Goal: Task Accomplishment & Management: Manage account settings

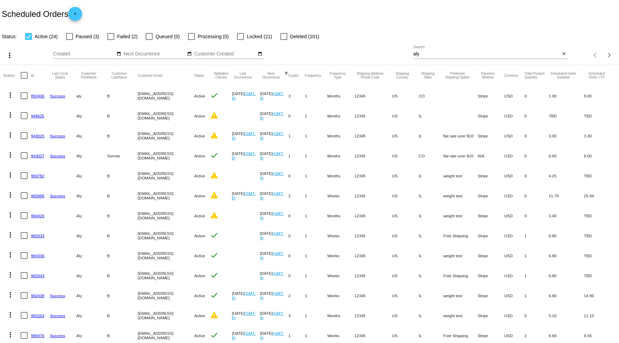
click at [244, 37] on label "Locked (21)" at bounding box center [254, 36] width 35 height 8
click at [240, 40] on input "Locked (21)" at bounding box center [240, 40] width 0 height 0
checkbox input "true"
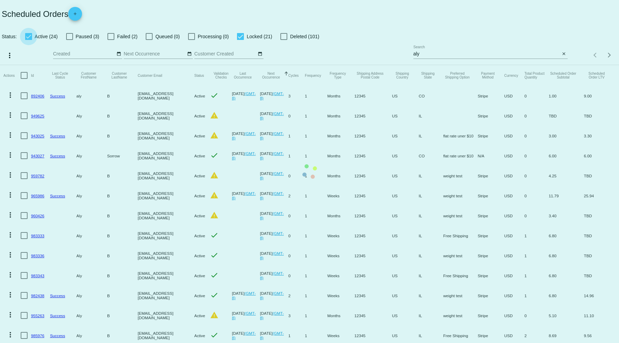
click at [32, 35] on app-dashboard-scheduled-orders "Scheduled Orders add Status: Active (24) Paused (3) Failed (2) Queued (0) Proce…" at bounding box center [309, 252] width 619 height 505
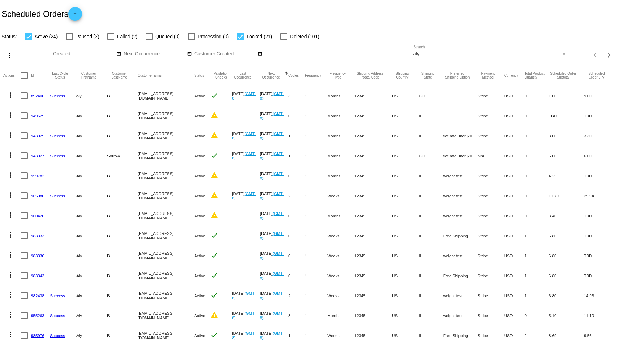
click at [24, 32] on div "Status: Active (24) Paused (3) Failed (2) Queued (0) Processing (0) Locked (21)…" at bounding box center [309, 34] width 619 height 13
click at [32, 38] on label "Active (24)" at bounding box center [41, 36] width 33 height 8
click at [29, 40] on input "Active (24)" at bounding box center [28, 40] width 0 height 0
checkbox input "false"
click at [8, 51] on mat-icon "more_vert" at bounding box center [10, 55] width 8 height 8
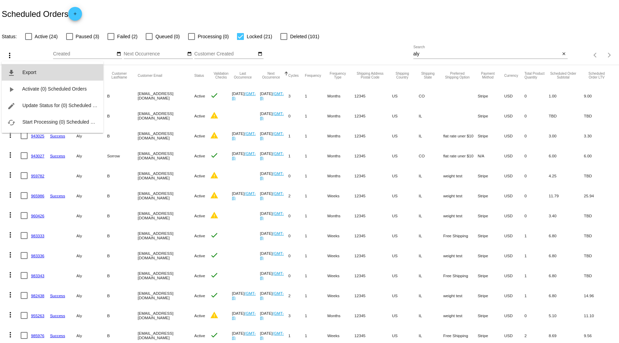
click at [29, 73] on span "Export" at bounding box center [29, 73] width 14 height 6
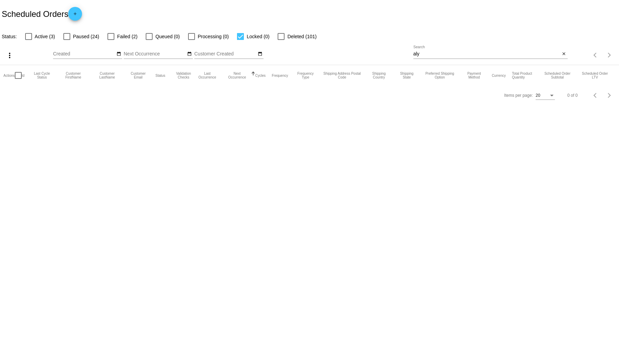
click at [252, 33] on span "Locked (0)" at bounding box center [258, 36] width 23 height 8
click at [240, 40] on input "Locked (0)" at bounding box center [240, 40] width 0 height 0
checkbox input "false"
click at [84, 36] on span "Paused (24)" at bounding box center [86, 36] width 26 height 8
click at [67, 40] on input "Paused (24)" at bounding box center [66, 40] width 0 height 0
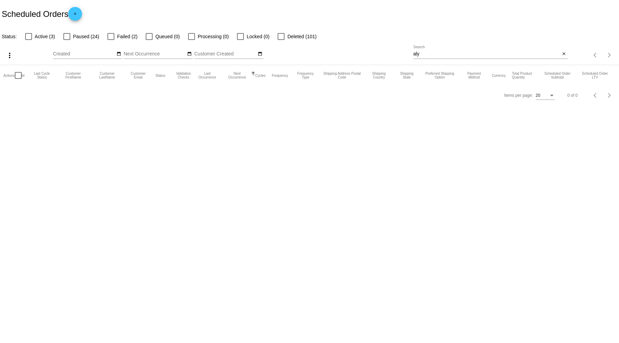
checkbox input "true"
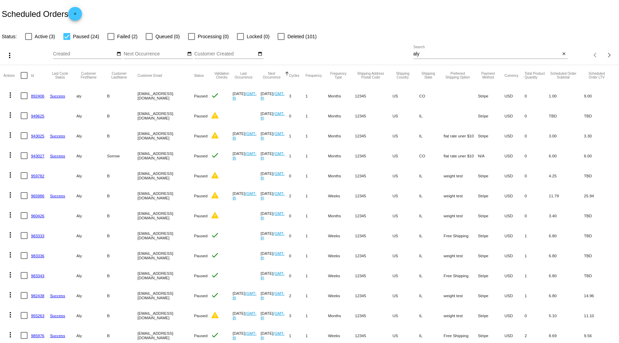
click at [25, 76] on div at bounding box center [24, 75] width 7 height 7
click at [24, 79] on input "checkbox" at bounding box center [24, 79] width 0 height 0
checkbox input "true"
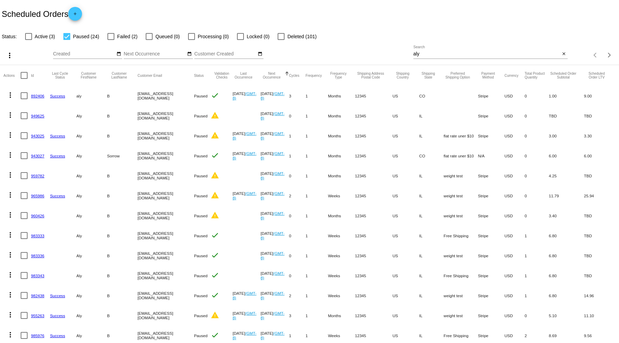
checkbox input "true"
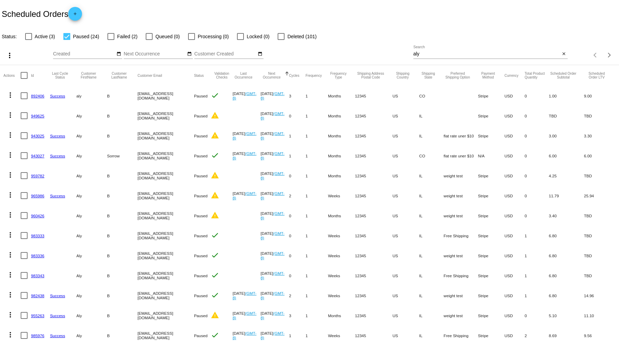
checkbox input "true"
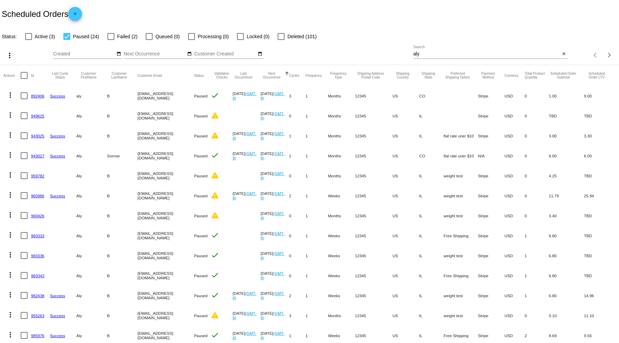
checkbox input "true"
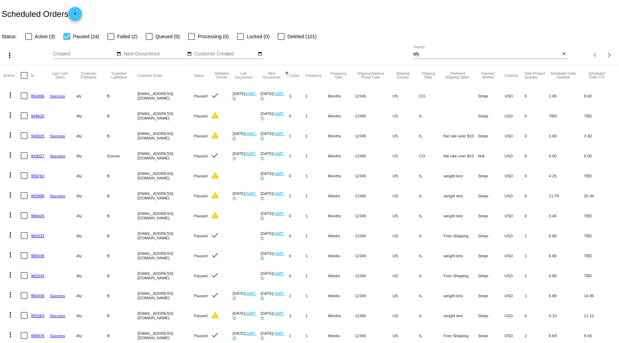
checkbox input "true"
click at [9, 55] on mat-icon "more_vert" at bounding box center [10, 55] width 8 height 8
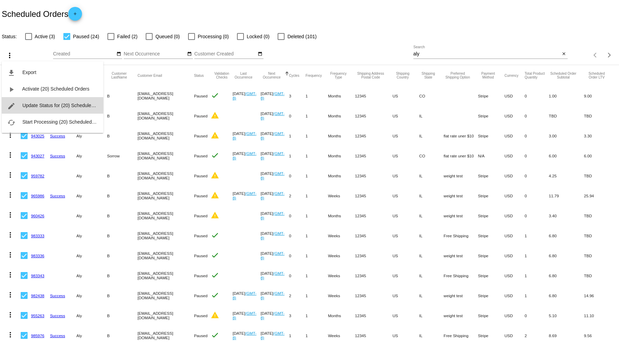
click at [45, 104] on span "Update Status for (20) Scheduled Orders" at bounding box center [65, 106] width 87 height 6
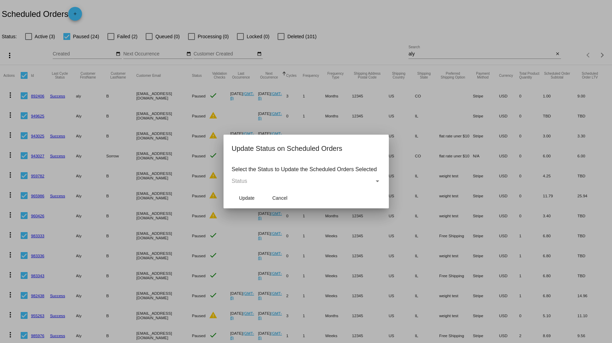
click at [384, 179] on mat-dialog-content "Select the Status to Update the Scheduled Orders Selected Status" at bounding box center [306, 174] width 165 height 27
click at [379, 180] on div "Status" at bounding box center [377, 181] width 3 height 2
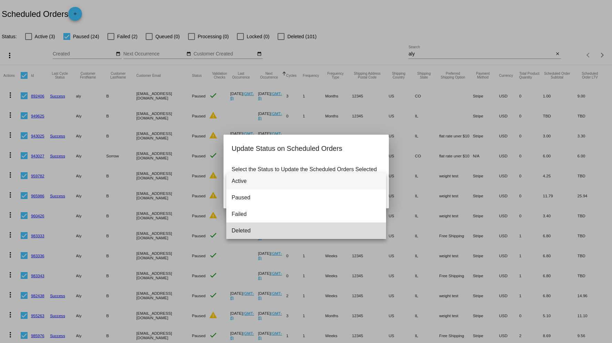
click at [277, 229] on span "Deleted" at bounding box center [306, 231] width 149 height 17
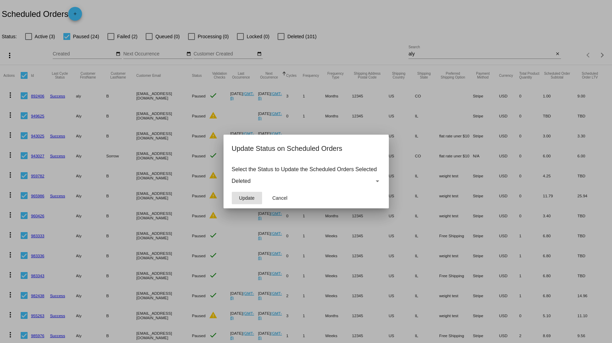
click at [249, 193] on button "Update" at bounding box center [247, 198] width 30 height 12
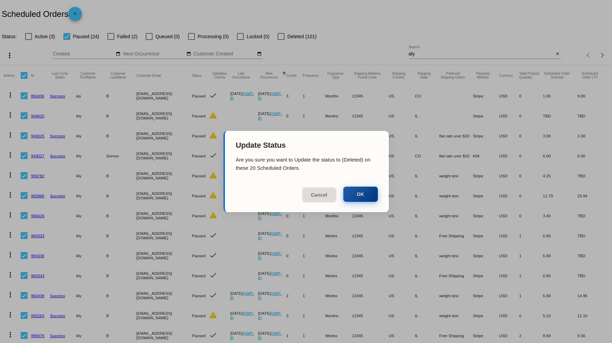
click at [362, 192] on button "OK" at bounding box center [360, 194] width 34 height 15
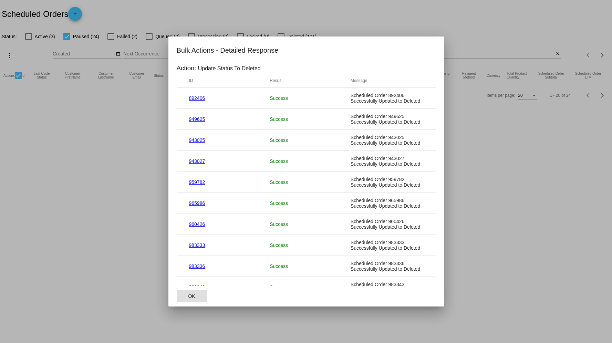
click at [196, 297] on button "OK" at bounding box center [192, 296] width 30 height 12
